Goal: Transaction & Acquisition: Purchase product/service

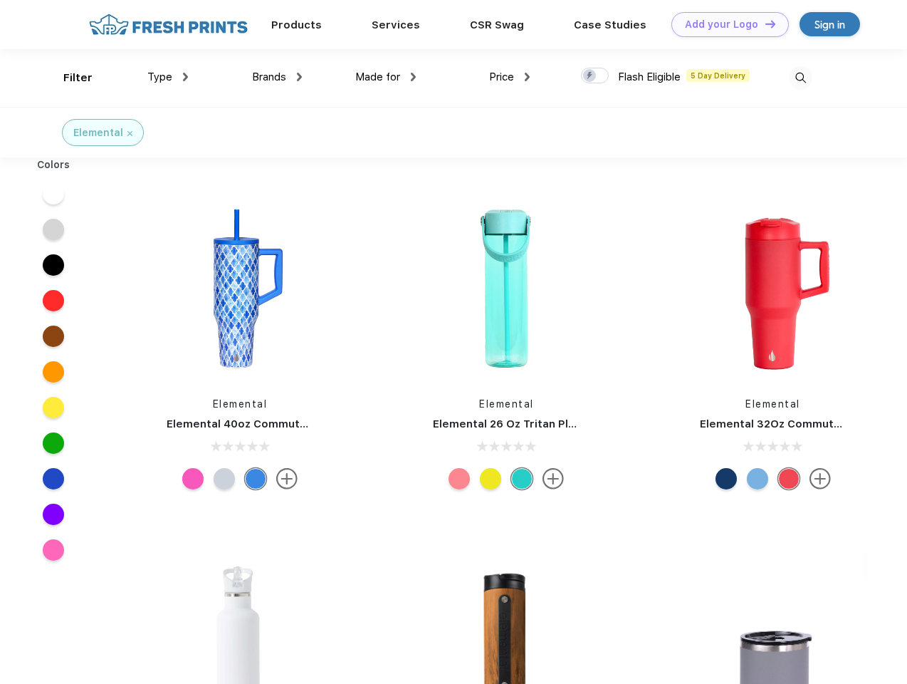
click at [725, 24] on link "Add your Logo Design Tool" at bounding box center [731, 24] width 118 height 25
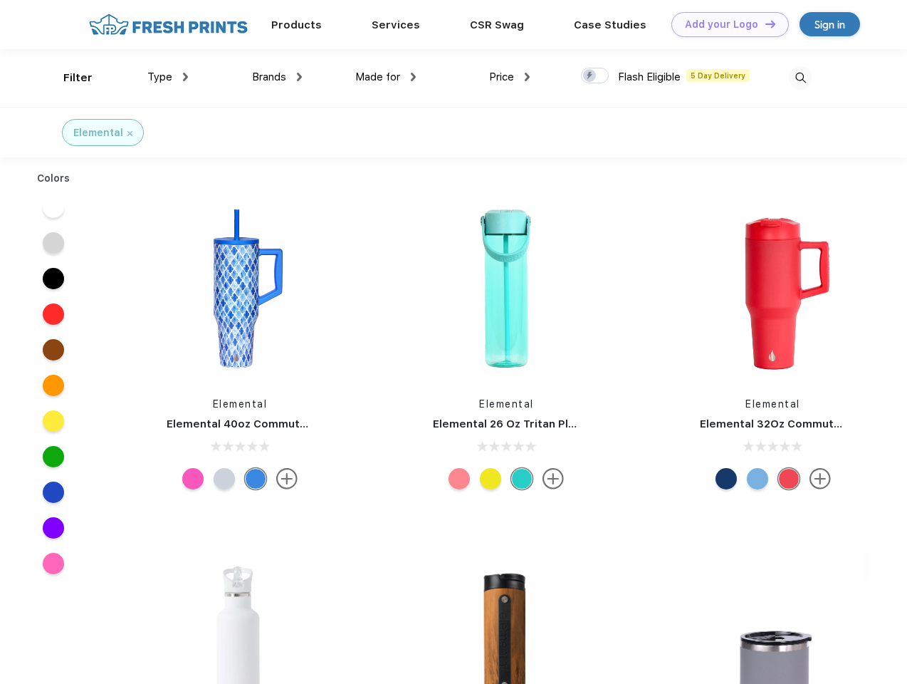
click at [0, 0] on div "Design Tool" at bounding box center [0, 0] width 0 height 0
click at [764, 24] on link "Add your Logo Design Tool" at bounding box center [731, 24] width 118 height 25
click at [68, 78] on div "Filter" at bounding box center [77, 78] width 29 height 16
click at [168, 77] on span "Type" at bounding box center [159, 77] width 25 height 13
click at [277, 77] on span "Brands" at bounding box center [269, 77] width 34 height 13
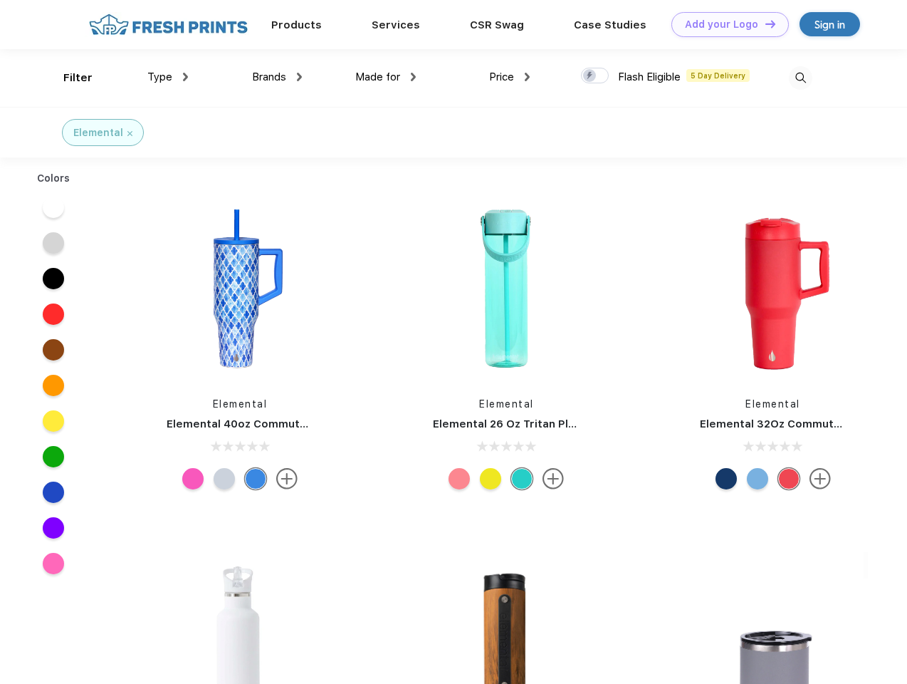
click at [386, 77] on span "Made for" at bounding box center [377, 77] width 45 height 13
click at [510, 77] on span "Price" at bounding box center [501, 77] width 25 height 13
click at [595, 76] on div at bounding box center [595, 76] width 28 height 16
click at [591, 76] on input "checkbox" at bounding box center [585, 71] width 9 height 9
click at [801, 78] on img at bounding box center [801, 78] width 24 height 24
